Goal: Navigation & Orientation: Find specific page/section

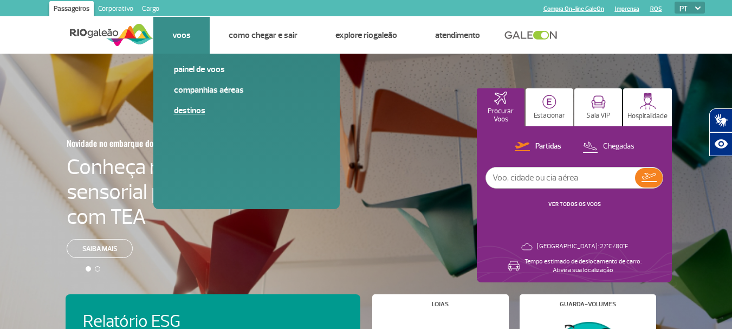
click at [190, 114] on link "Destinos" at bounding box center [246, 111] width 145 height 12
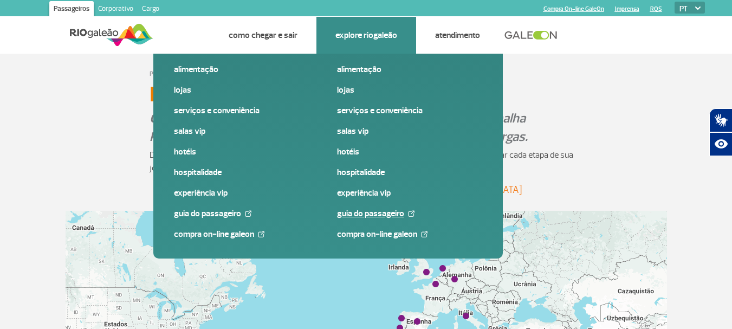
click at [367, 212] on link "Guia do Passageiro" at bounding box center [409, 213] width 145 height 12
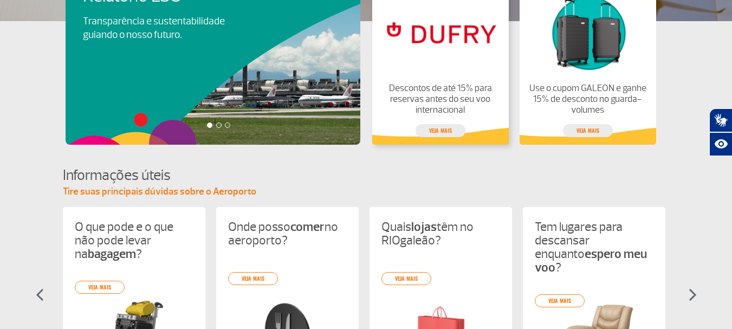
scroll to position [433, 0]
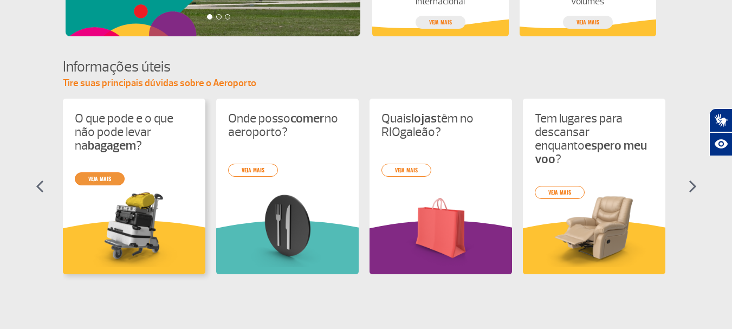
click at [95, 181] on link "veja mais" at bounding box center [100, 178] width 50 height 13
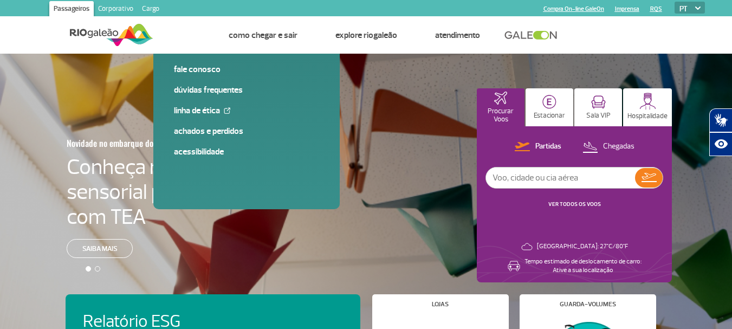
click at [700, 7] on img at bounding box center [697, 8] width 5 height 3
click at [131, 39] on img at bounding box center [111, 35] width 83 height 27
